Goal: Task Accomplishment & Management: Use online tool/utility

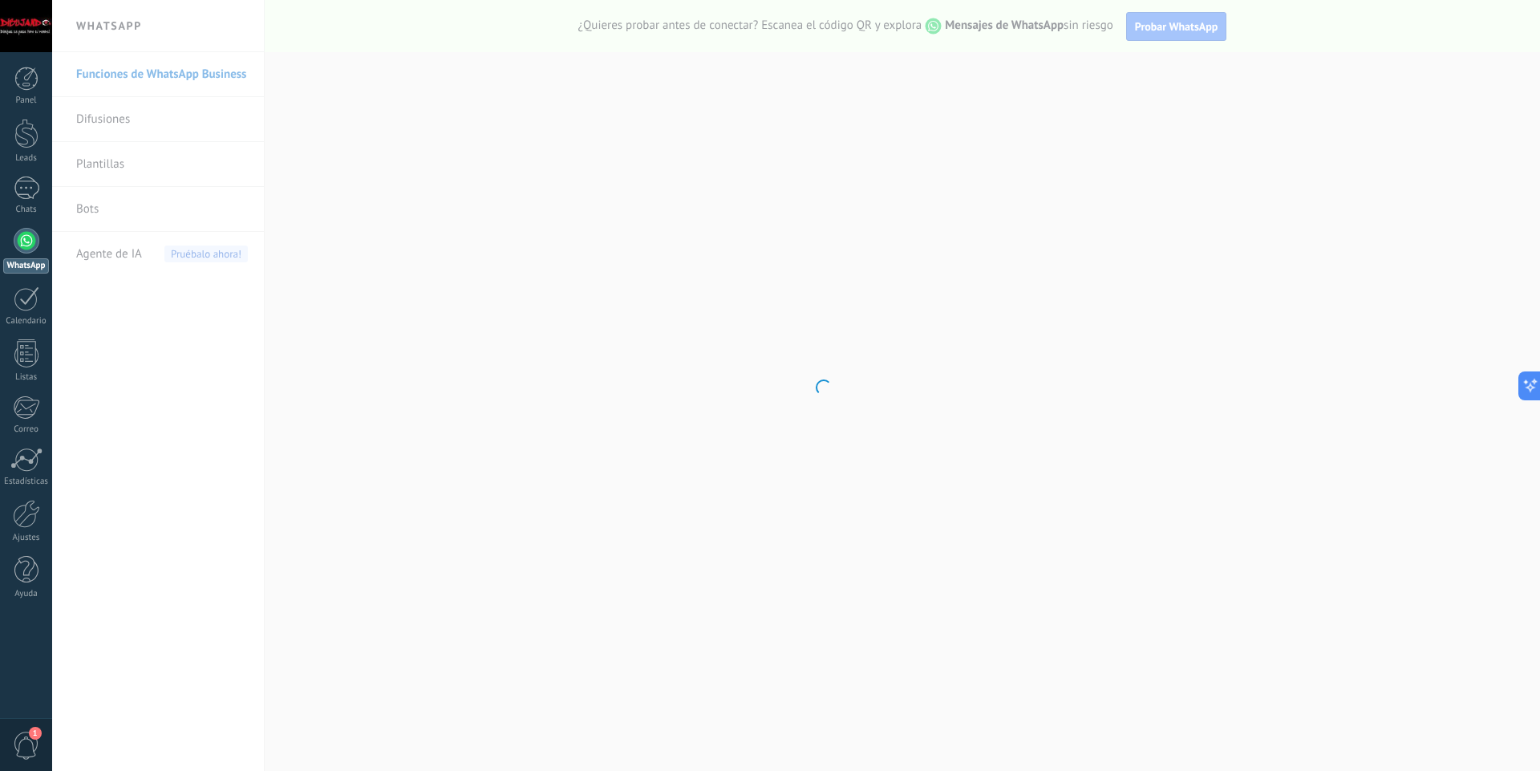
scroll to position [425, 0]
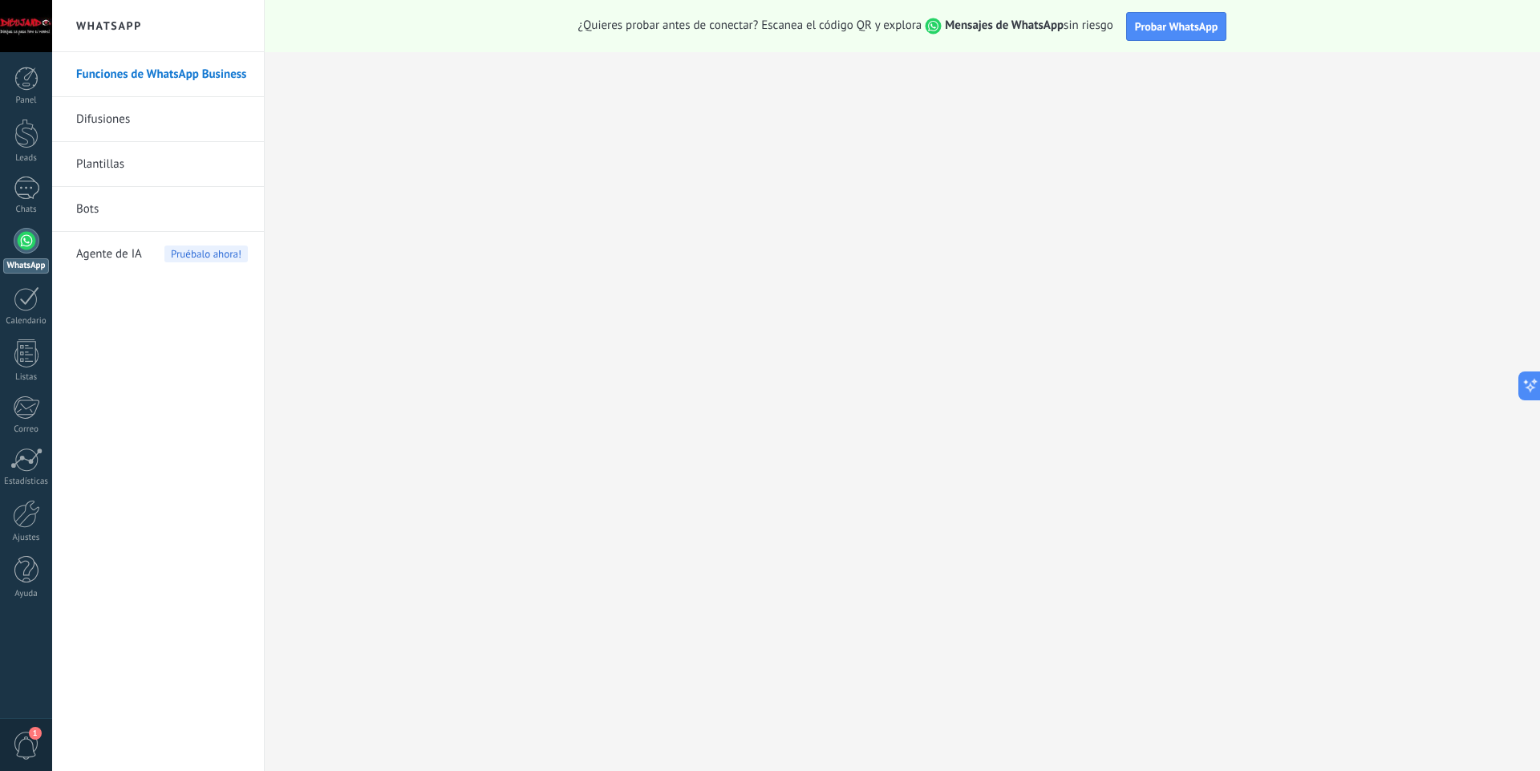
click at [126, 197] on link "Bots" at bounding box center [162, 209] width 172 height 45
click at [80, 213] on link "Bots" at bounding box center [162, 209] width 172 height 45
click at [91, 205] on link "Bots" at bounding box center [162, 209] width 172 height 45
click at [90, 214] on link "Bots" at bounding box center [162, 209] width 172 height 45
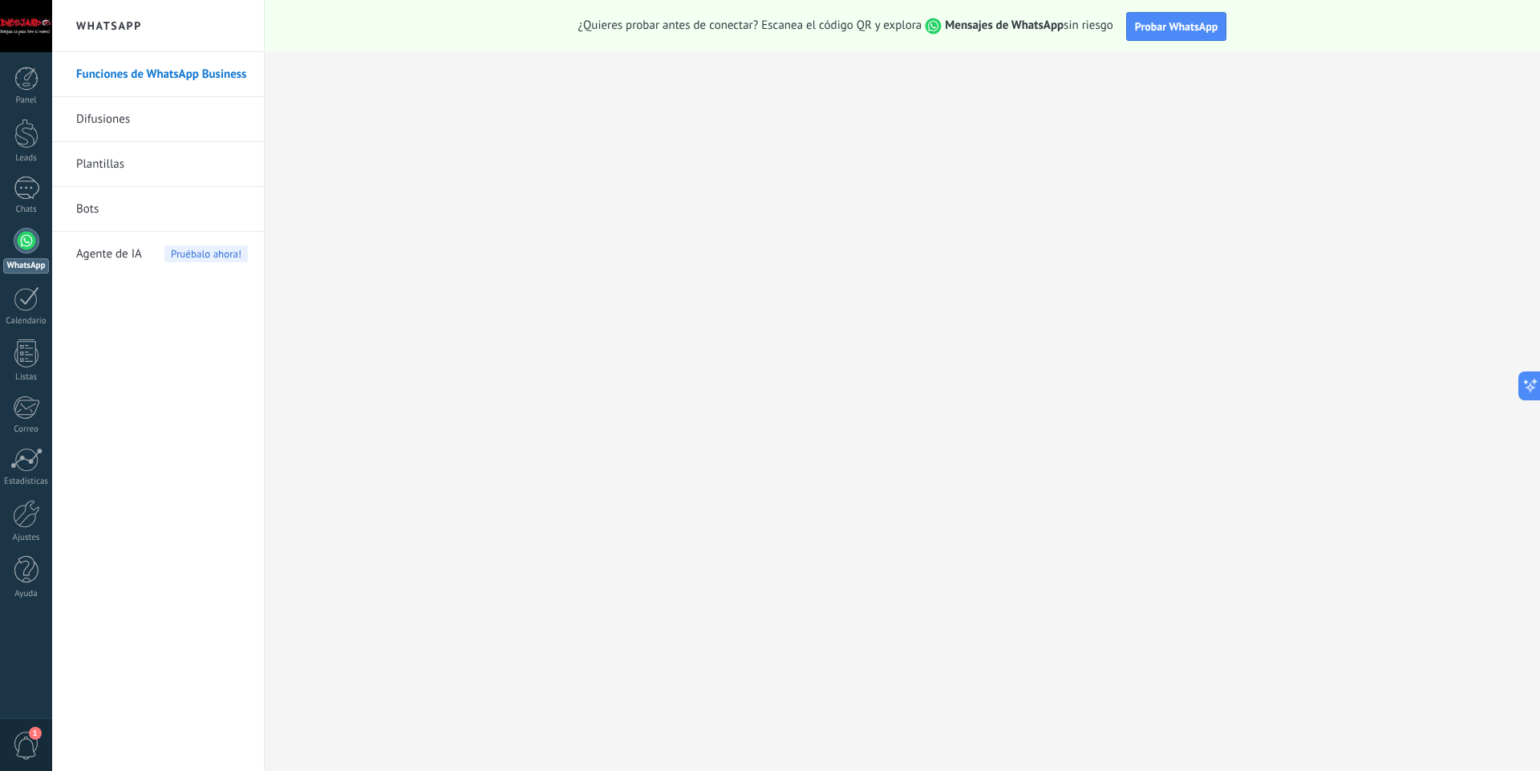
click at [26, 247] on div at bounding box center [27, 241] width 26 height 26
click at [91, 208] on link "Bots" at bounding box center [162, 209] width 172 height 45
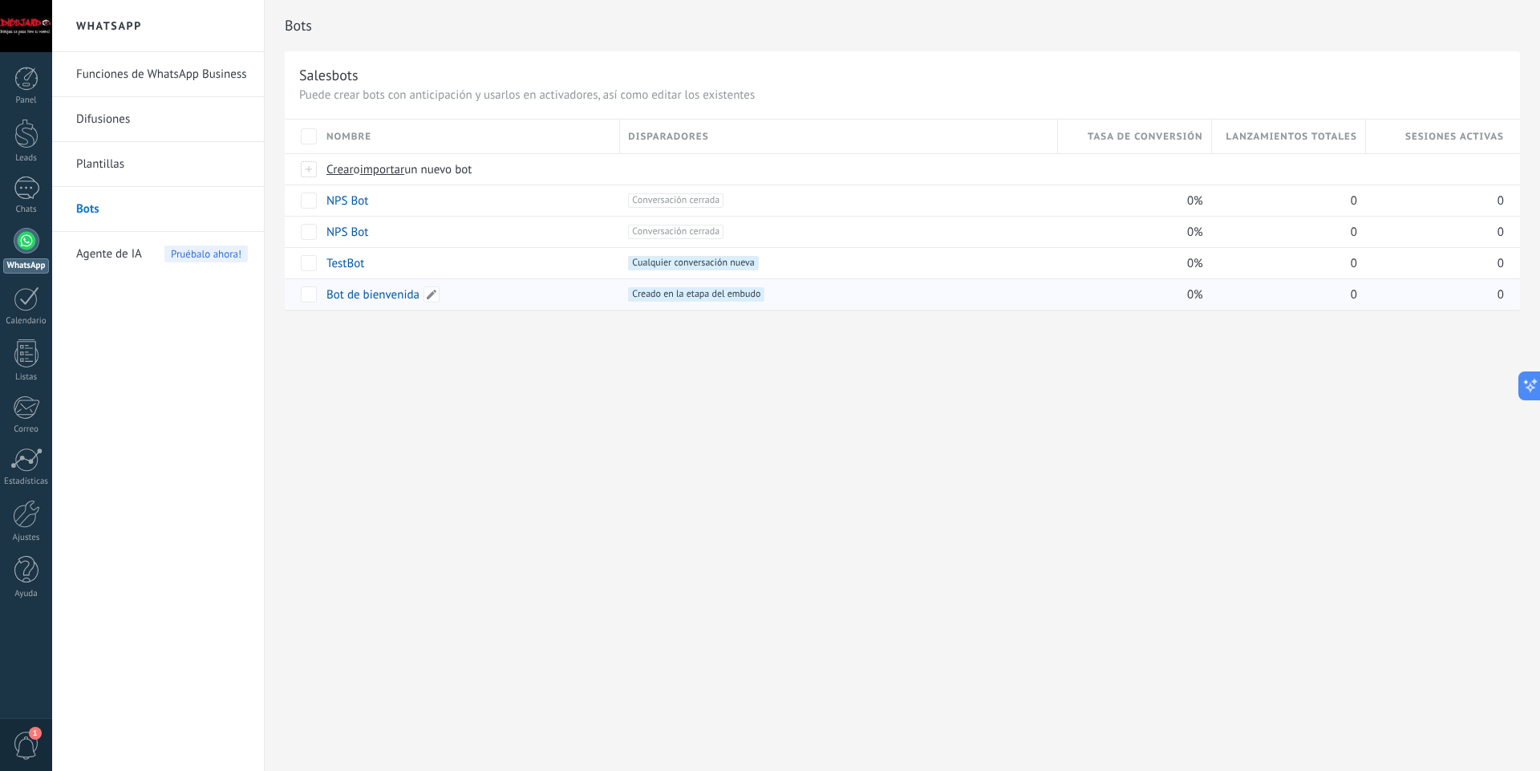
click at [357, 293] on link "Bot de bienvenida" at bounding box center [372, 294] width 93 height 15
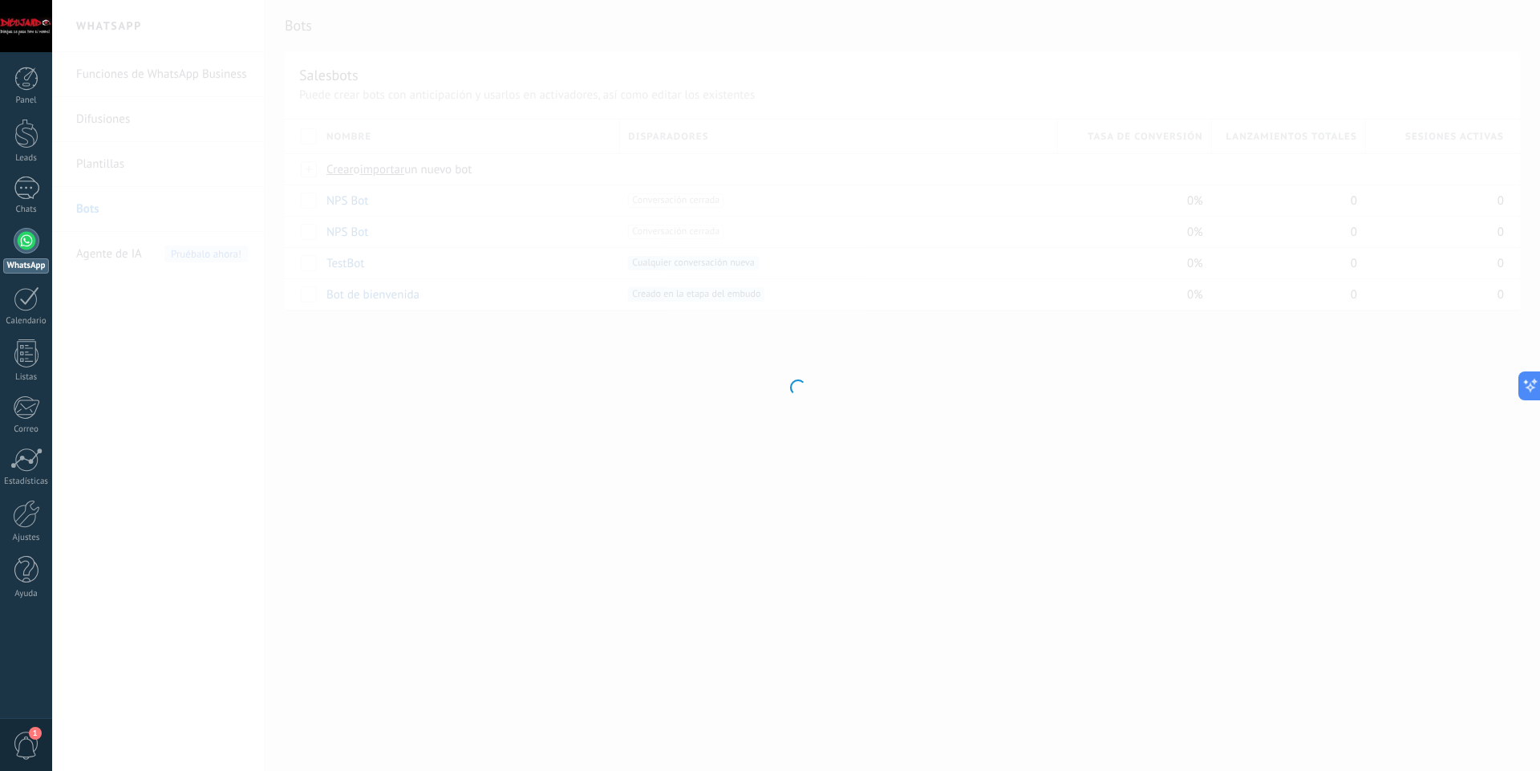
type input "**********"
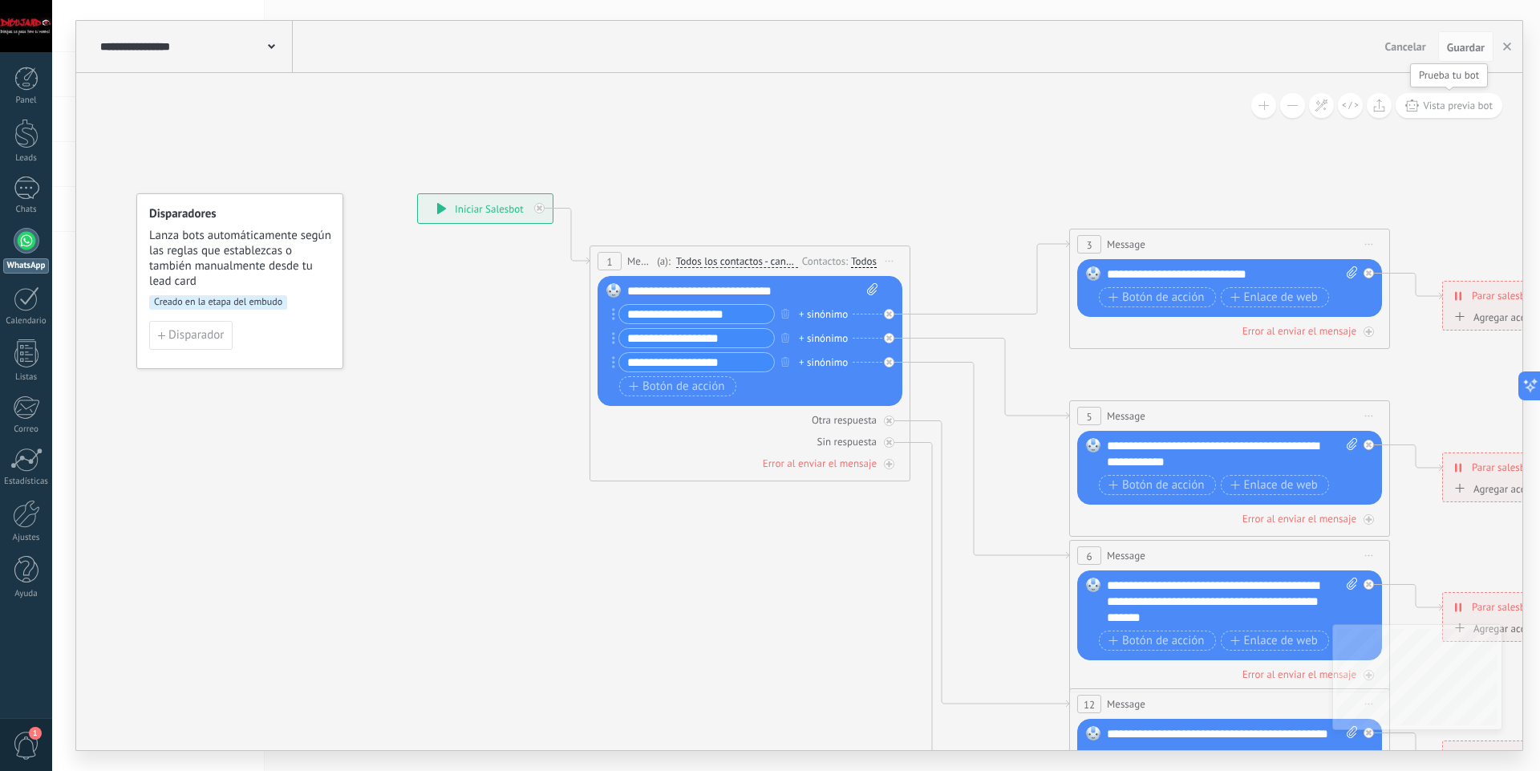
click at [1422, 106] on button "Vista previa bot" at bounding box center [1449, 105] width 107 height 25
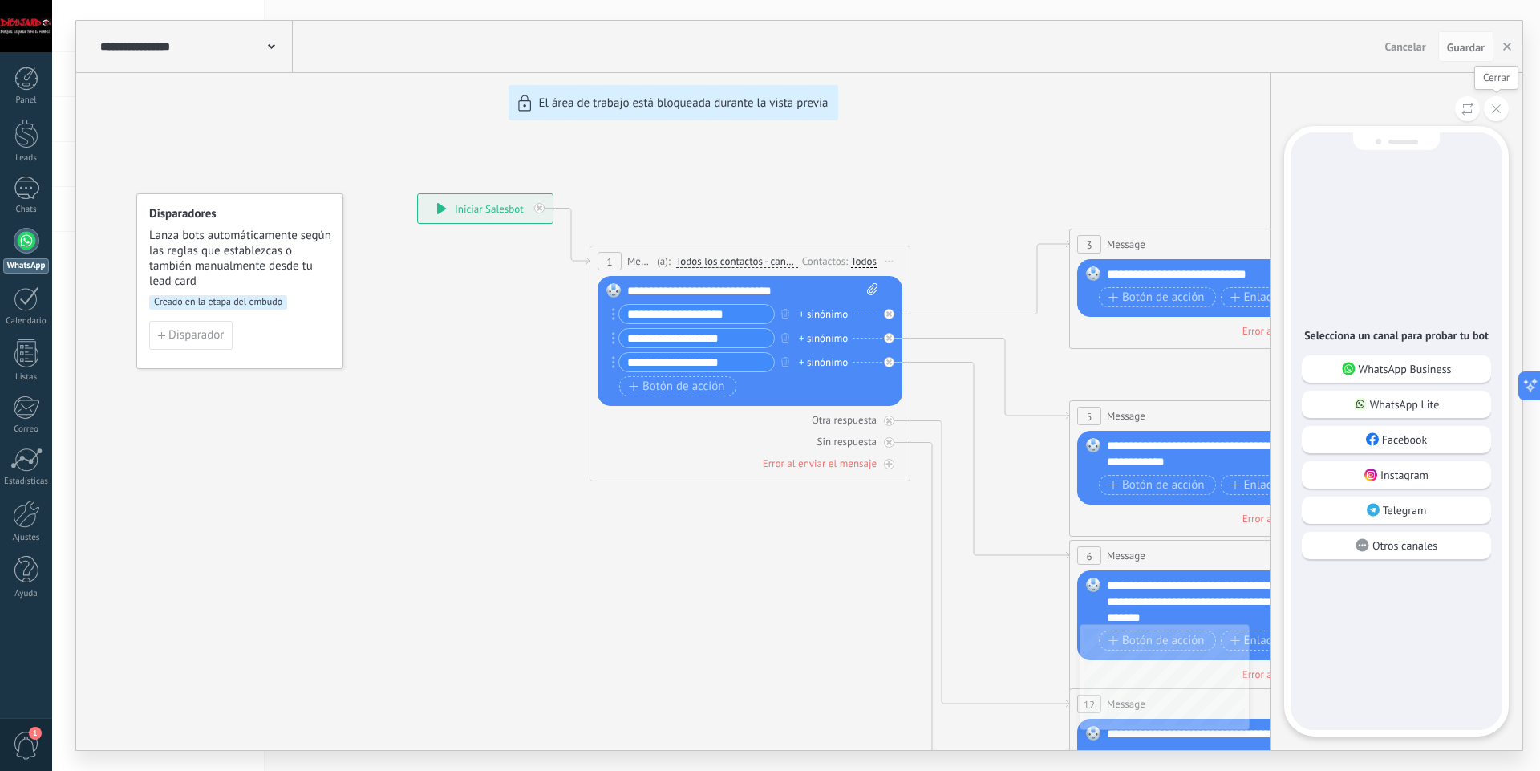
click at [1497, 103] on button at bounding box center [1496, 108] width 25 height 25
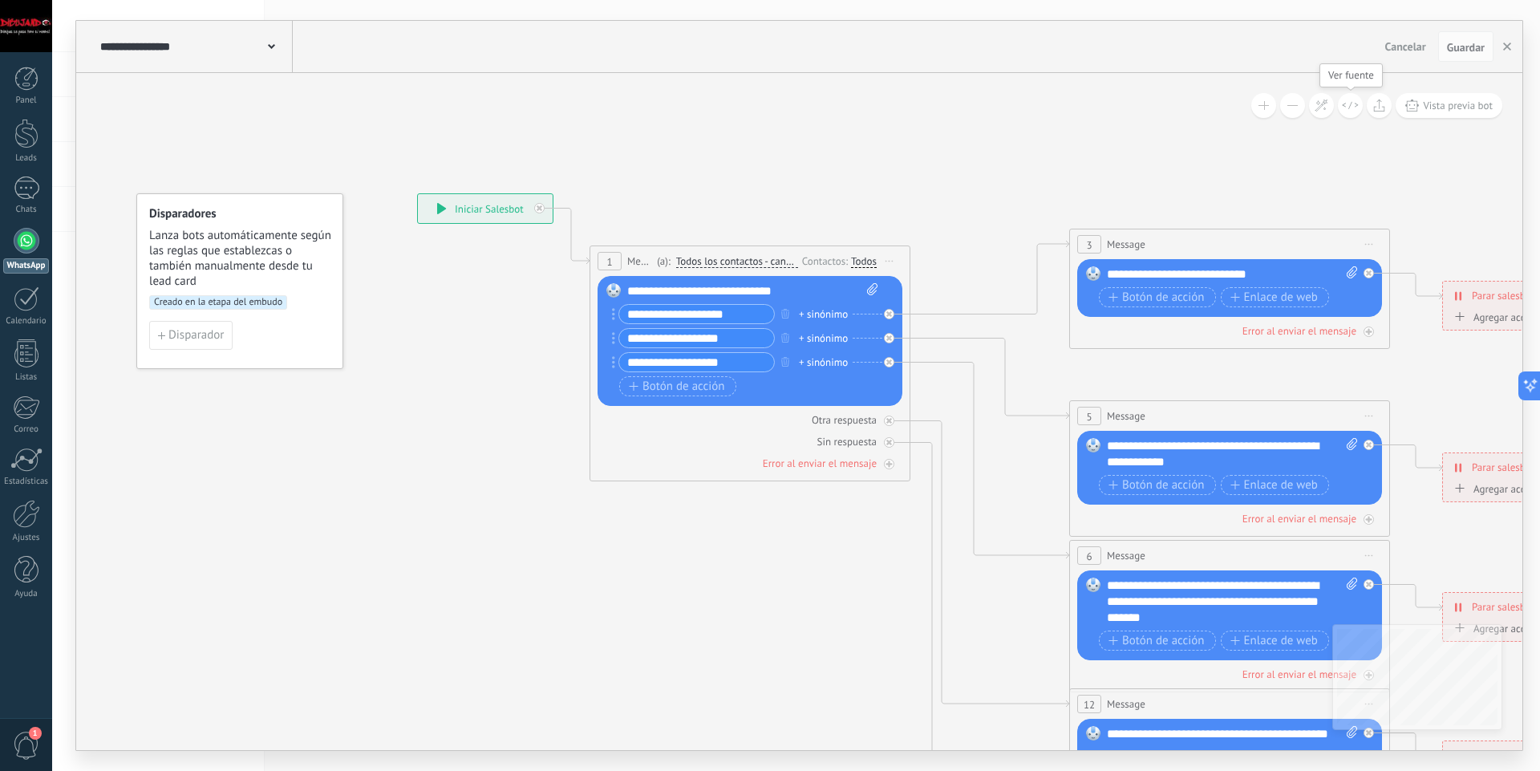
click at [1350, 107] on use at bounding box center [1351, 105] width 16 height 7
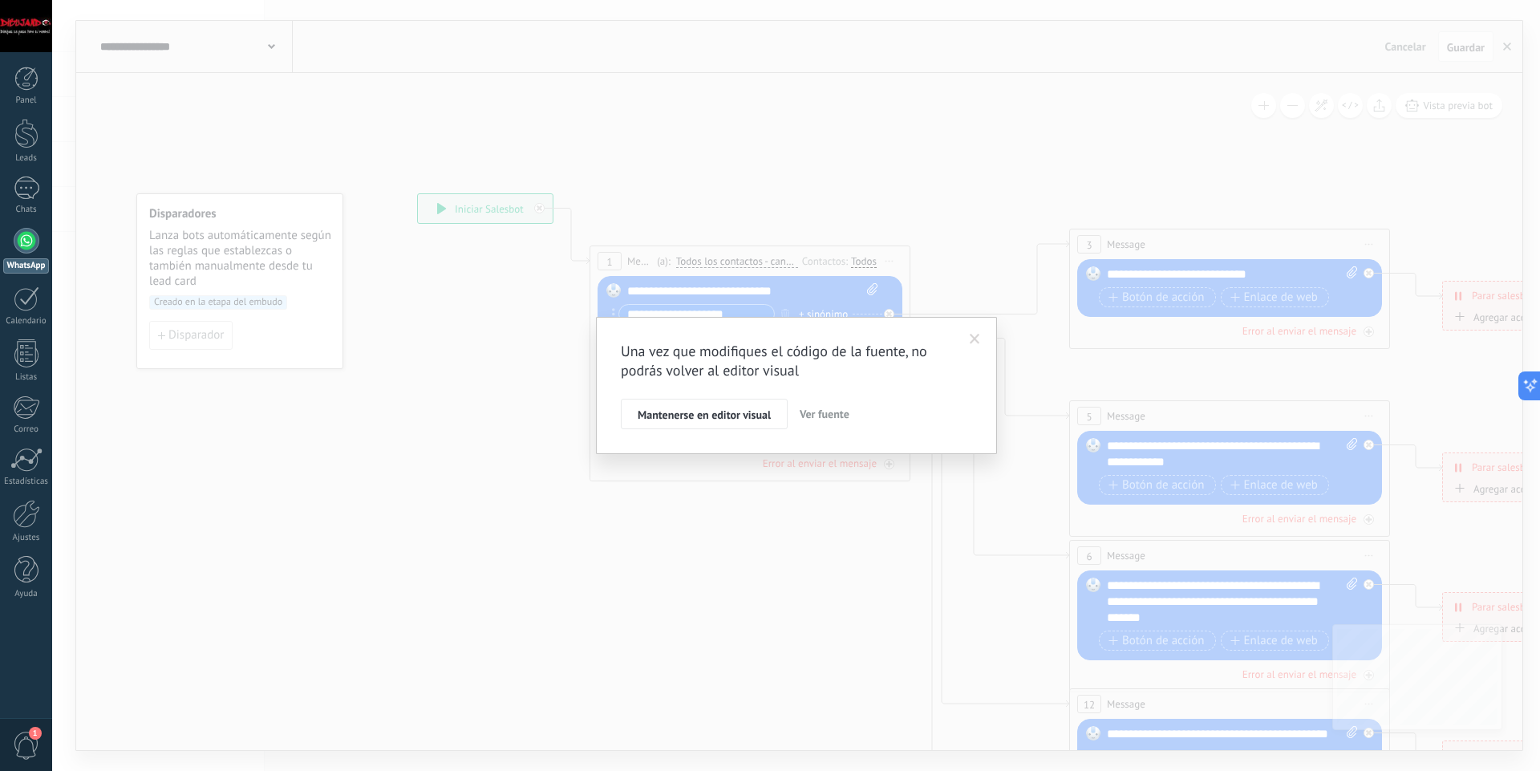
click at [810, 412] on span "Ver fuente" at bounding box center [825, 414] width 50 height 14
type textarea "**********"
